Goal: Information Seeking & Learning: Learn about a topic

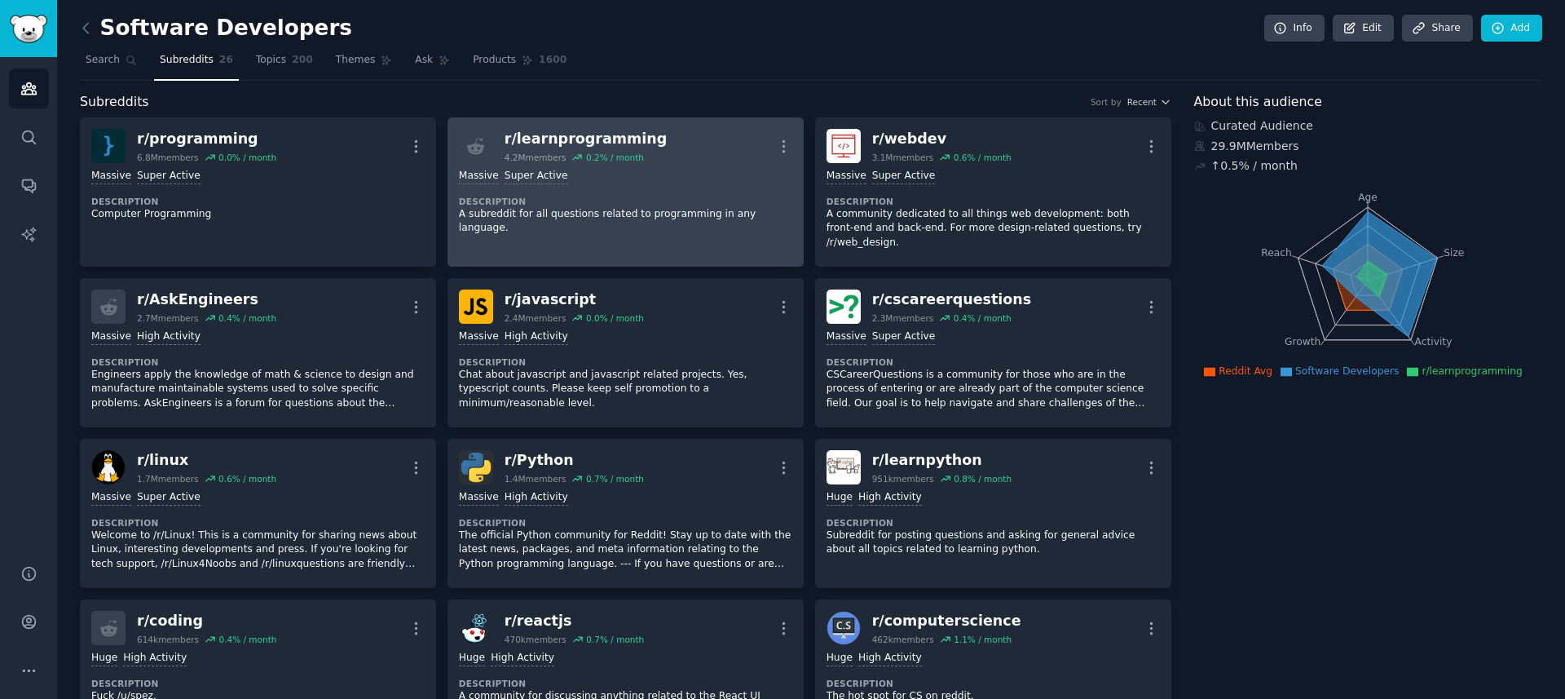
click at [634, 215] on p "A subreddit for all questions related to programming in any language." at bounding box center [625, 221] width 333 height 29
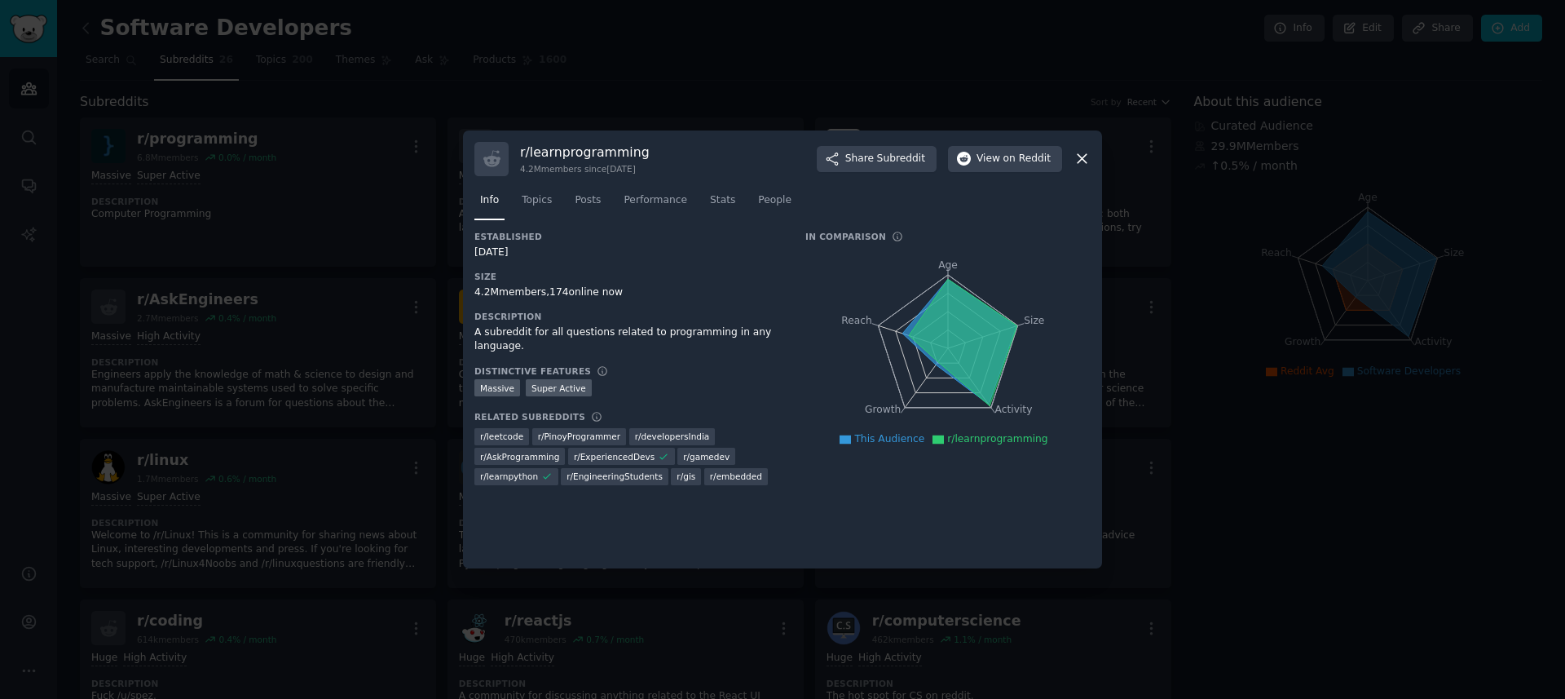
click at [741, 64] on div at bounding box center [782, 349] width 1565 height 699
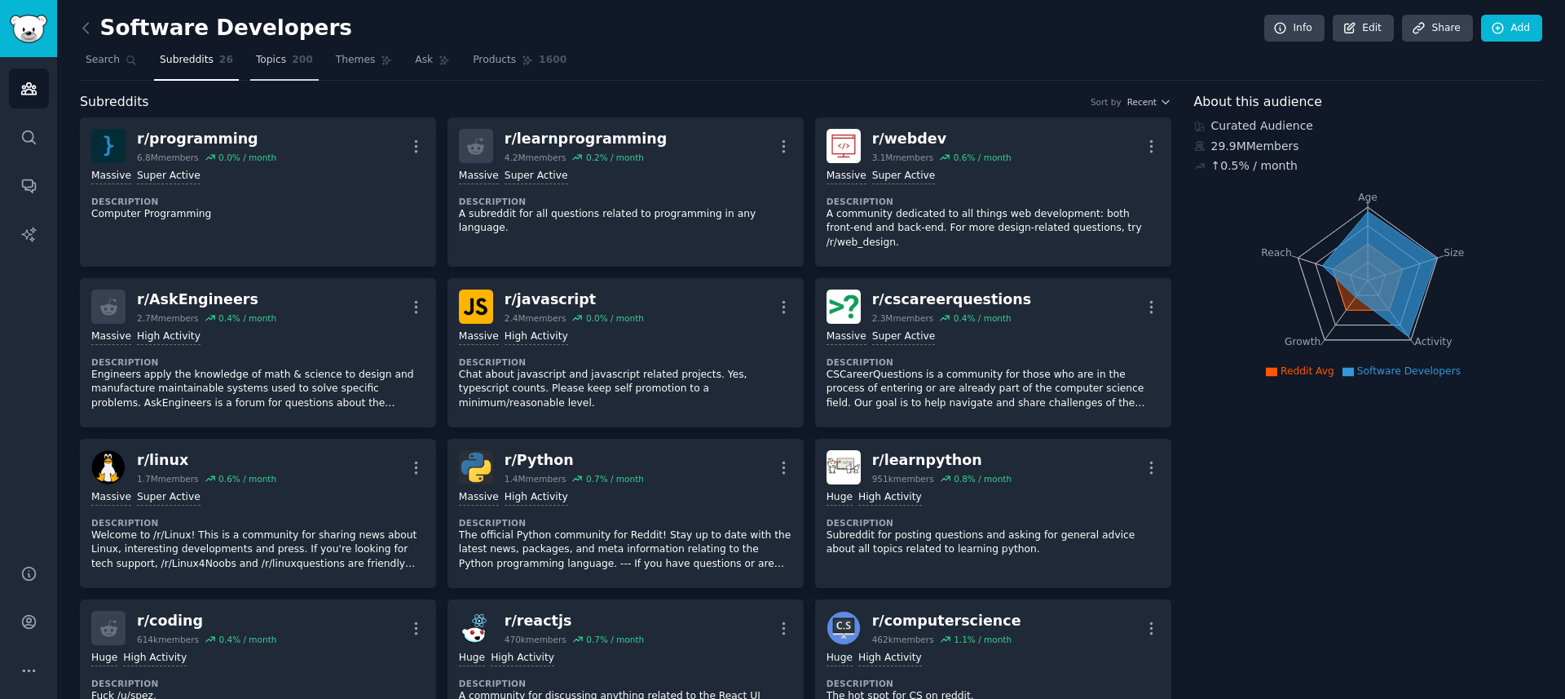
click at [292, 56] on span "200" at bounding box center [302, 60] width 21 height 15
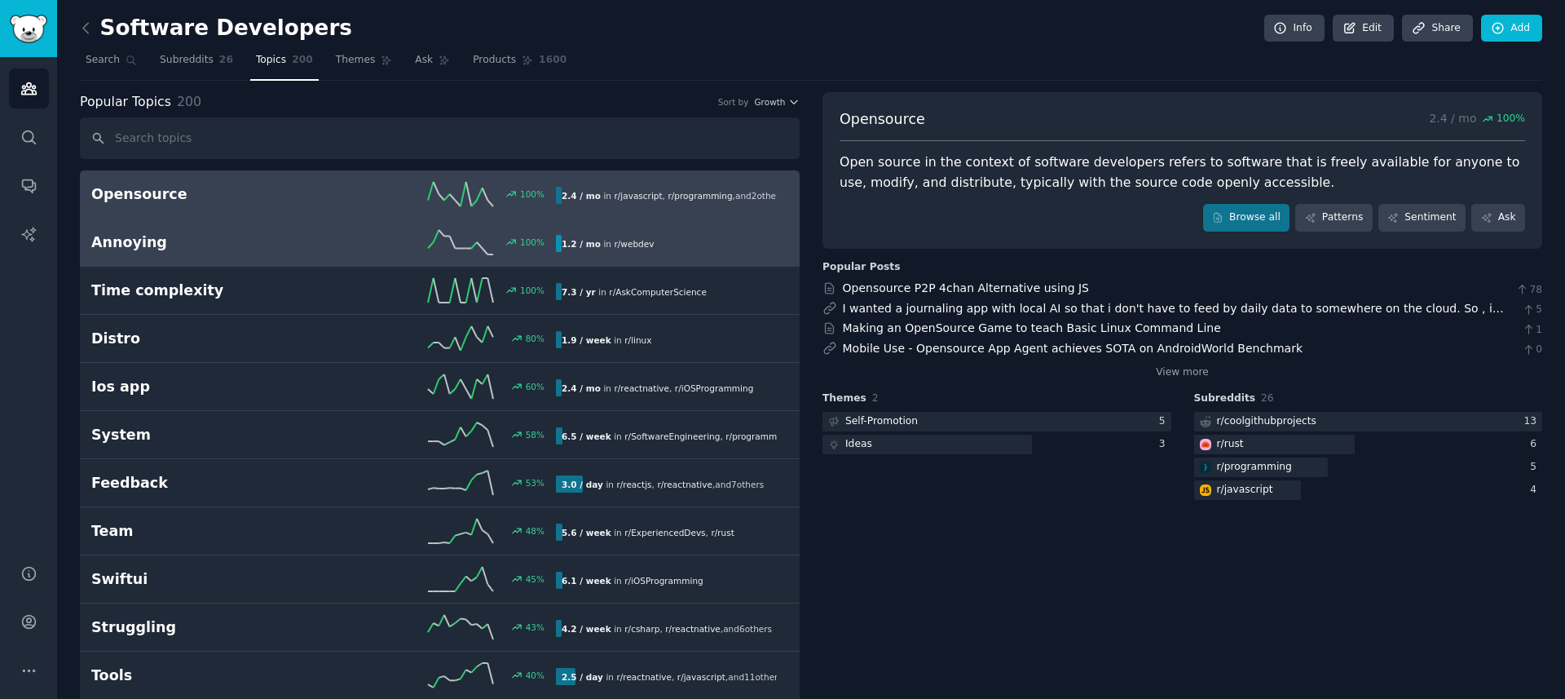
click at [276, 249] on h2 "Annoying" at bounding box center [207, 242] width 232 height 20
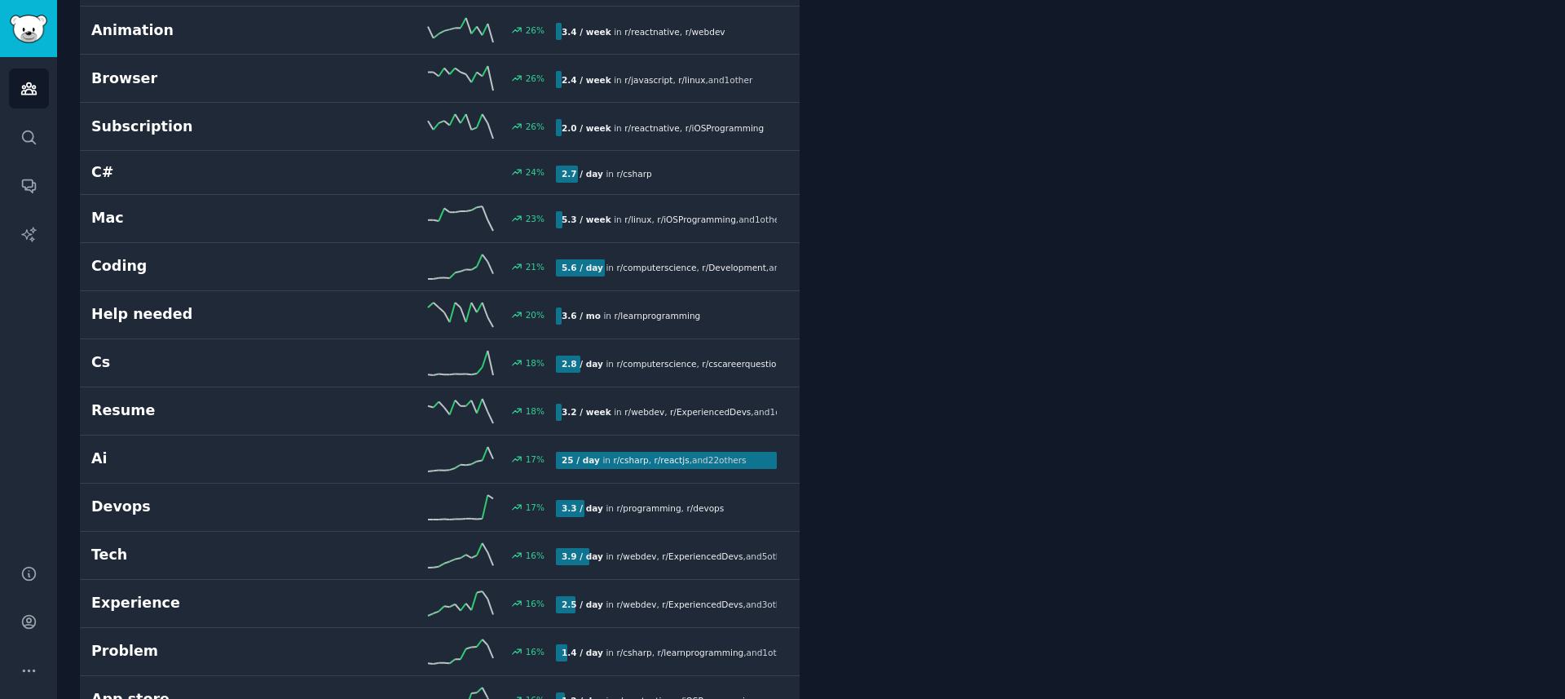
scroll to position [1317, 0]
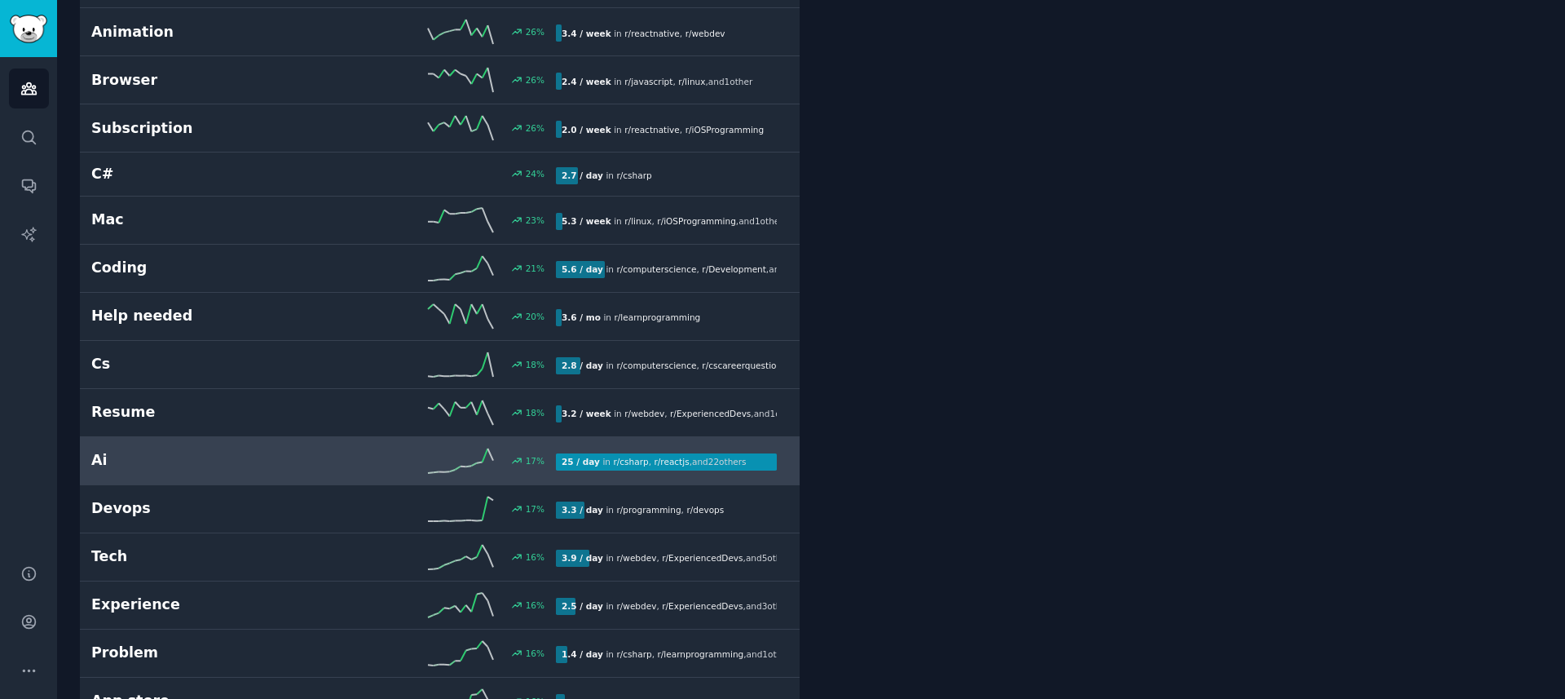
click at [335, 469] on div "17 %" at bounding box center [440, 460] width 232 height 24
